Goal: Navigation & Orientation: Find specific page/section

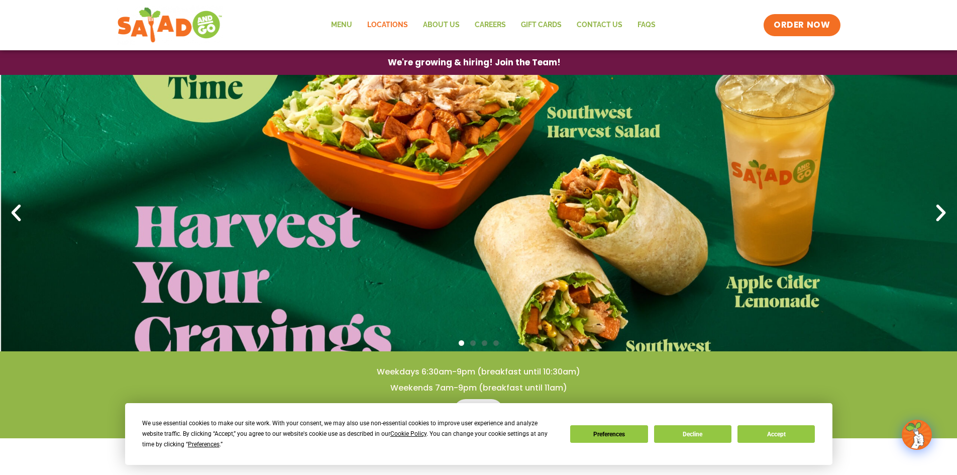
click at [393, 24] on link "Locations" at bounding box center [388, 25] width 56 height 23
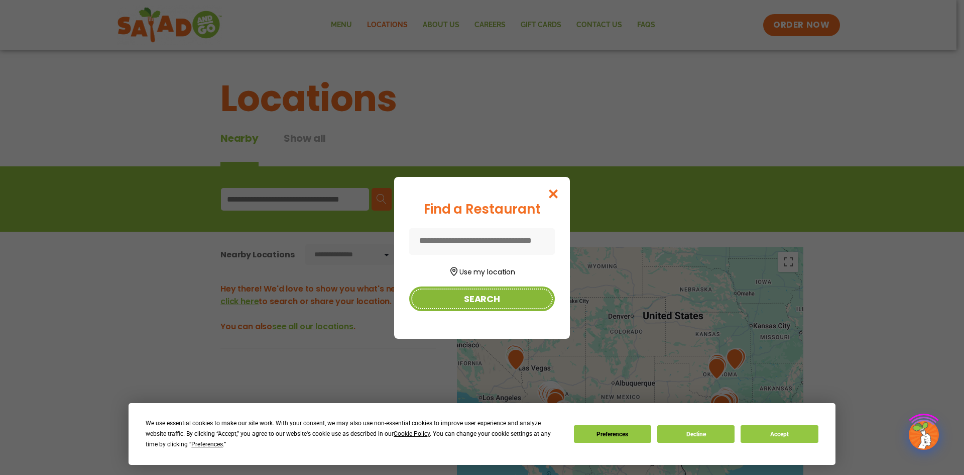
click at [438, 299] on button "Search" at bounding box center [482, 298] width 146 height 25
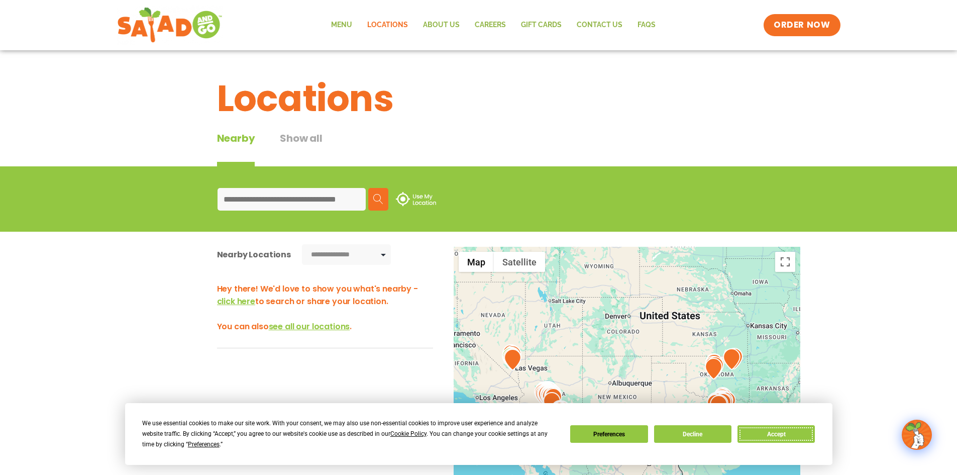
click at [772, 426] on button "Accept" at bounding box center [775, 434] width 77 height 18
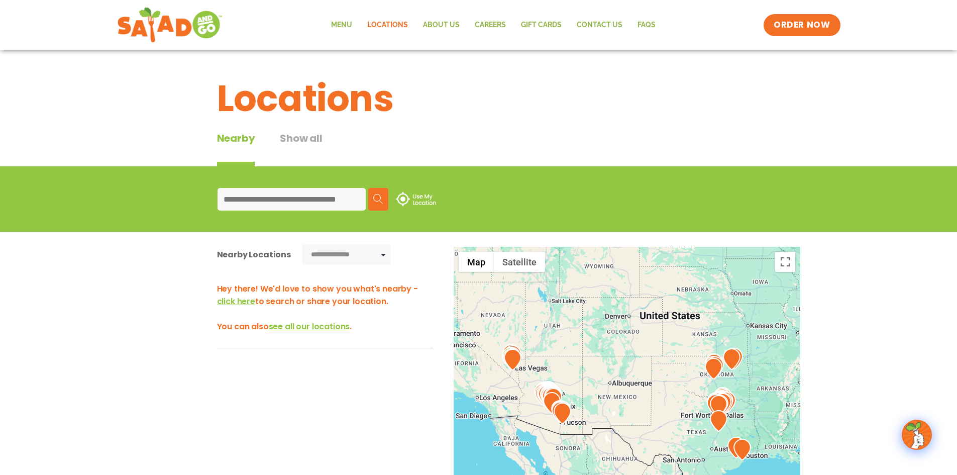
click at [407, 205] on img at bounding box center [416, 199] width 40 height 14
click at [149, 289] on div "← Move left → Move right ↑ Move up ↓ Move down + Zoom in - Zoom out Home Jump l…" at bounding box center [478, 433] width 673 height 372
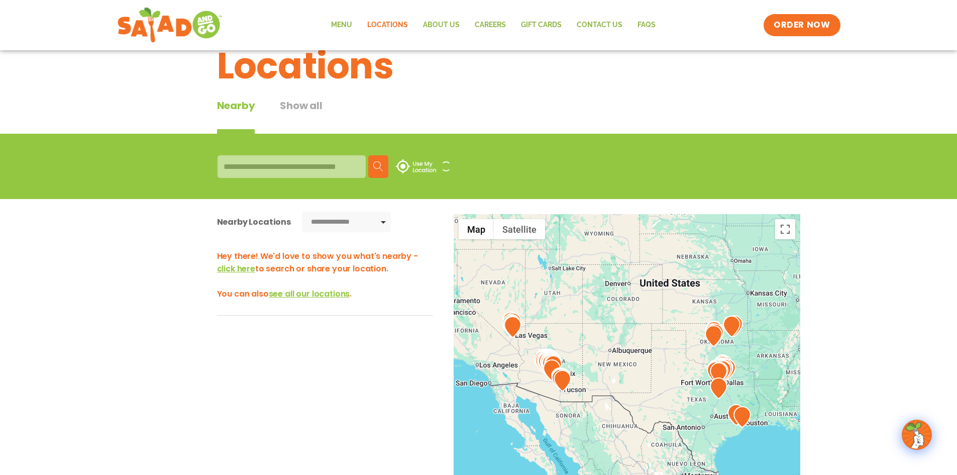
scroll to position [100, 0]
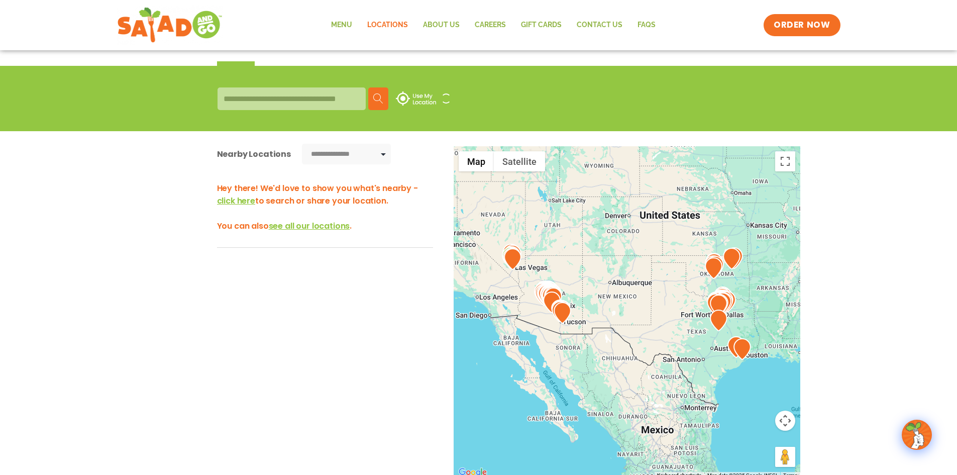
click at [283, 108] on div at bounding box center [292, 98] width 148 height 23
click at [323, 110] on div at bounding box center [292, 98] width 148 height 23
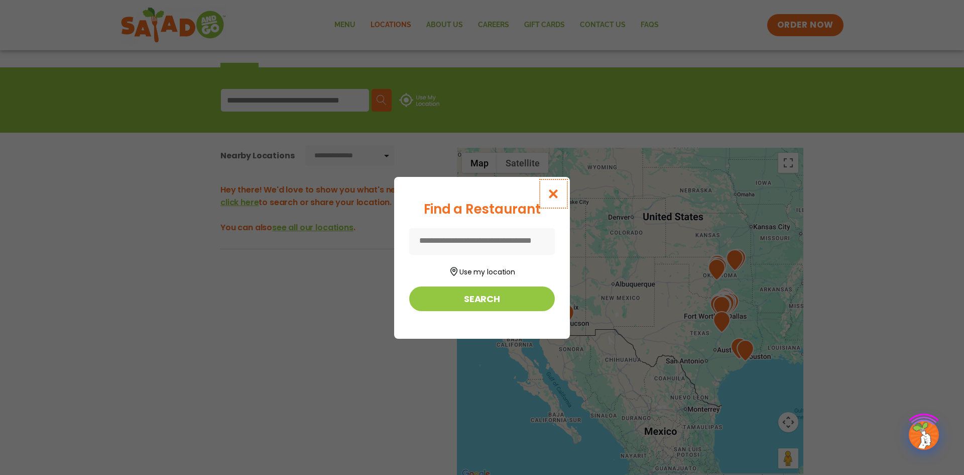
click at [560, 188] on icon "Close modal" at bounding box center [554, 193] width 13 height 11
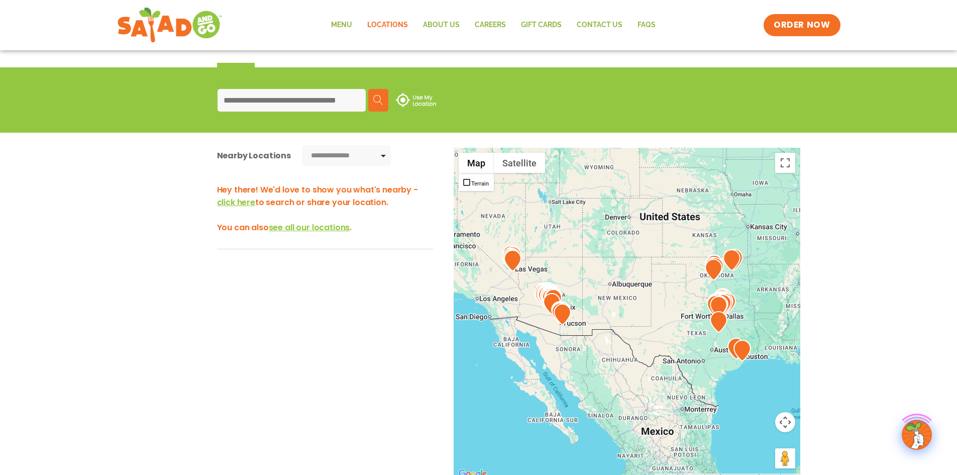
click at [300, 112] on input at bounding box center [292, 100] width 148 height 23
type input "*****"
click at [383, 105] on img at bounding box center [378, 100] width 10 height 10
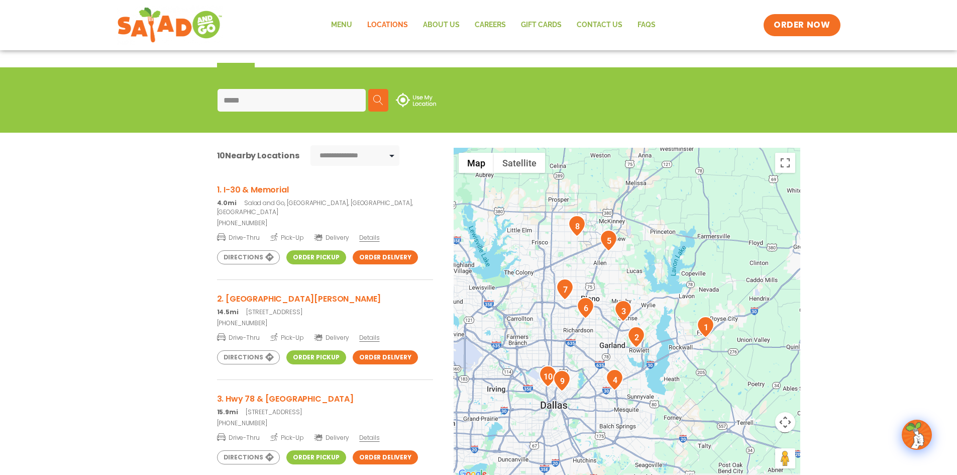
click at [353, 264] on link "Order Delivery" at bounding box center [385, 257] width 65 height 14
